Goal: Find specific page/section: Find specific page/section

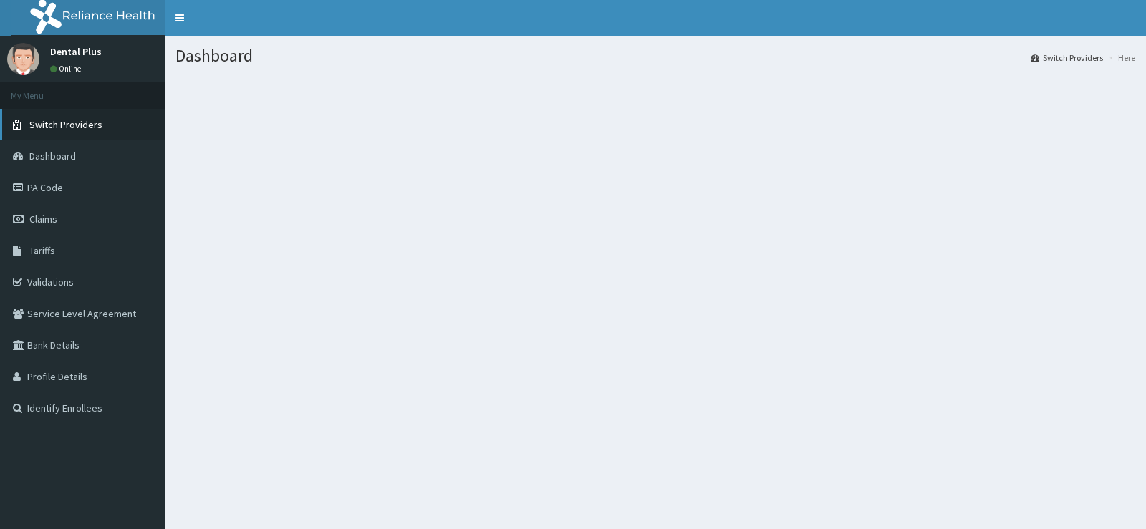
click at [129, 123] on link "Switch Providers" at bounding box center [82, 125] width 165 height 32
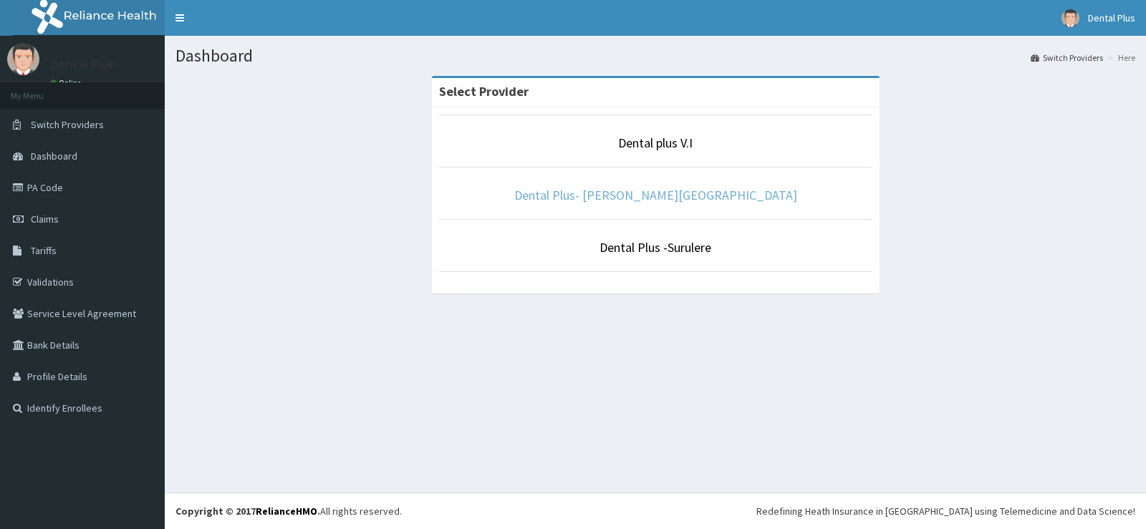
click at [681, 196] on link "Dental Plus- [PERSON_NAME][GEOGRAPHIC_DATA]" at bounding box center [655, 195] width 283 height 16
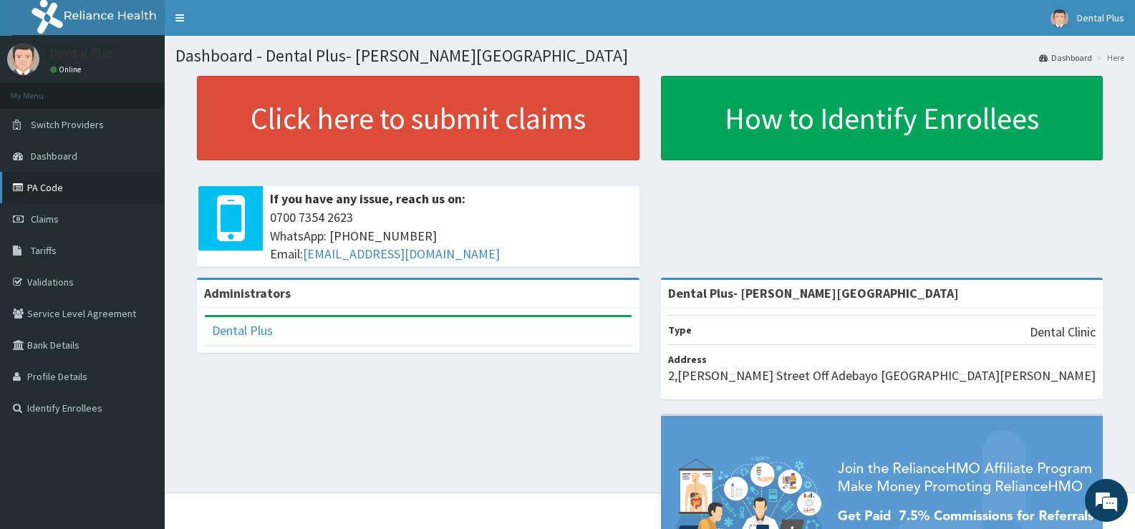
click at [94, 193] on link "PA Code" at bounding box center [82, 188] width 165 height 32
